Goal: Task Accomplishment & Management: Manage account settings

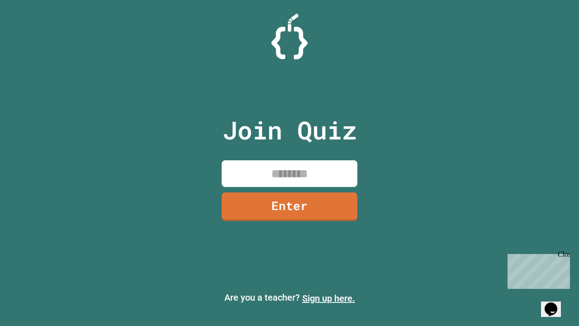
click at [328, 298] on link "Sign up here." at bounding box center [328, 298] width 53 height 11
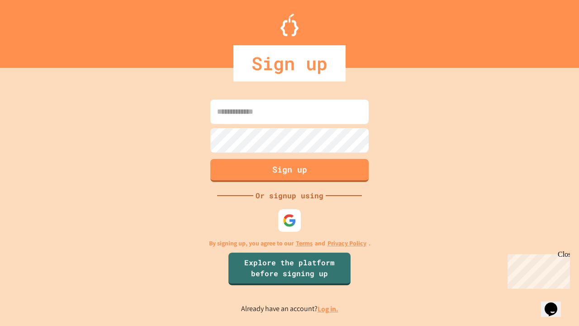
click at [328, 308] on link "Log in." at bounding box center [328, 308] width 21 height 9
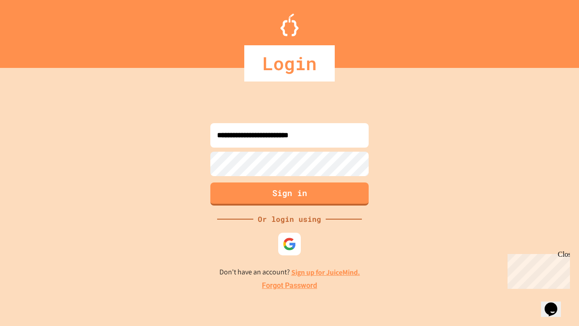
type input "**********"
